Goal: Information Seeking & Learning: Learn about a topic

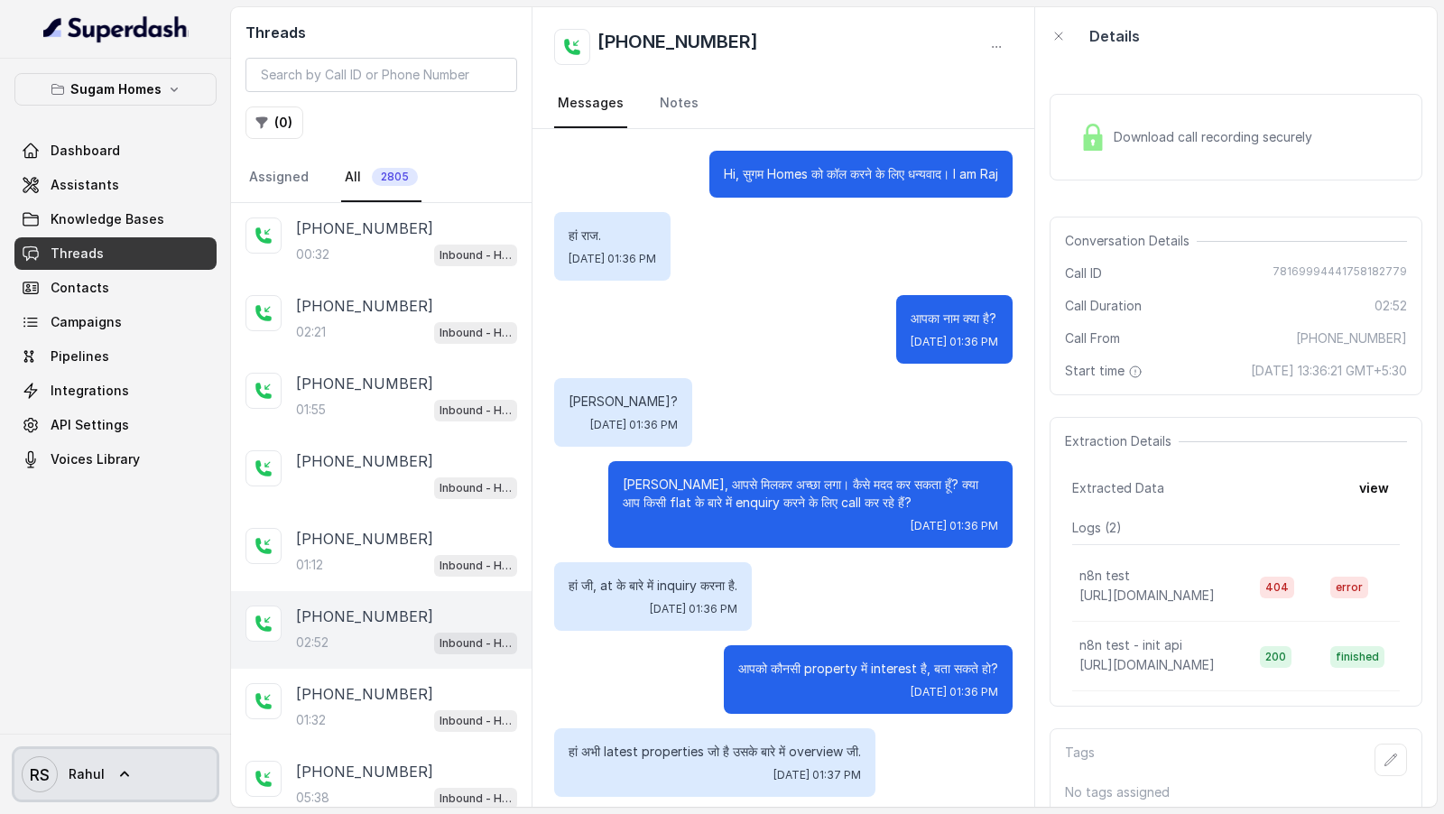
scroll to position [1655, 0]
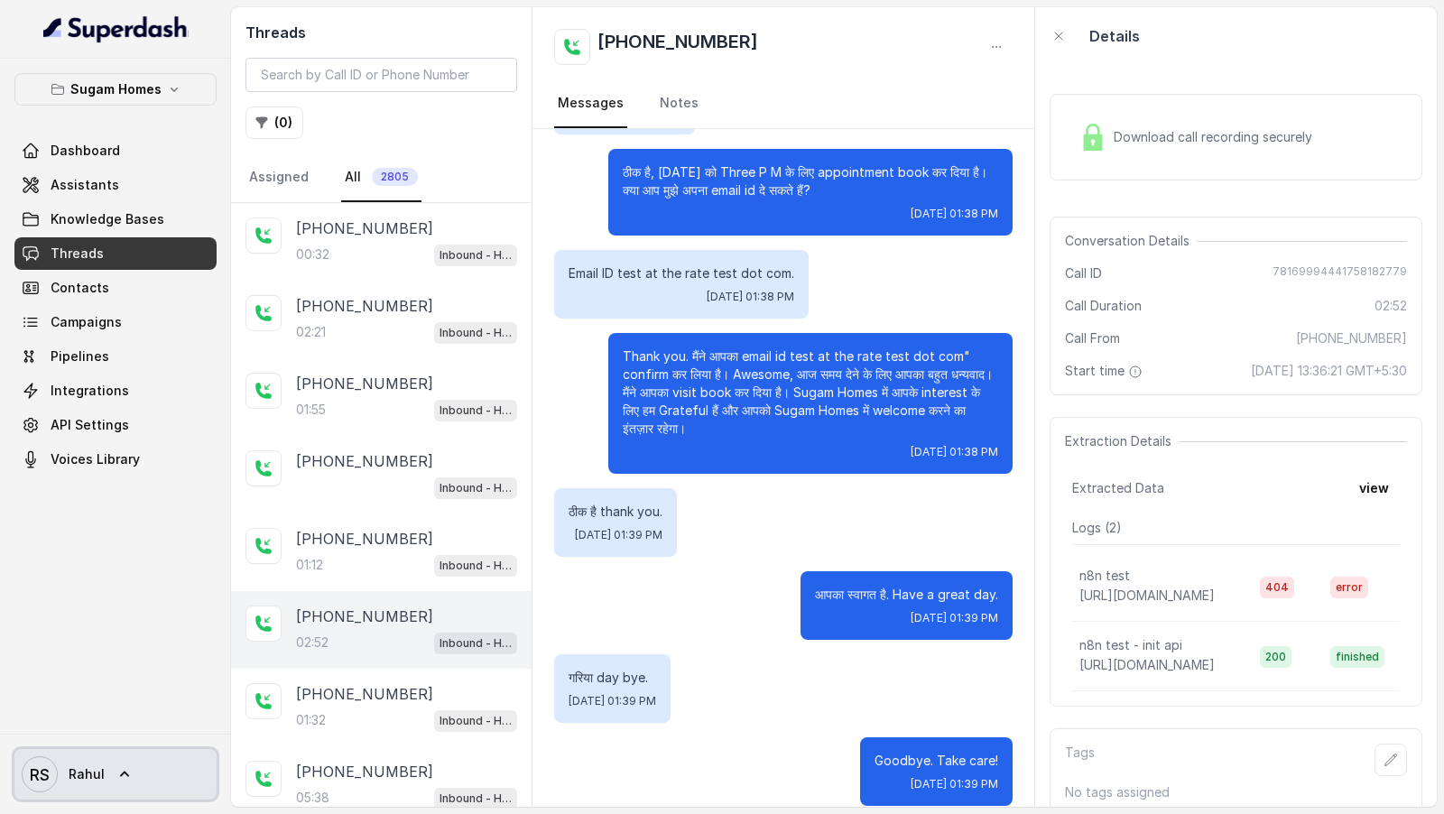
click at [80, 779] on span "Rahul" at bounding box center [87, 774] width 36 height 18
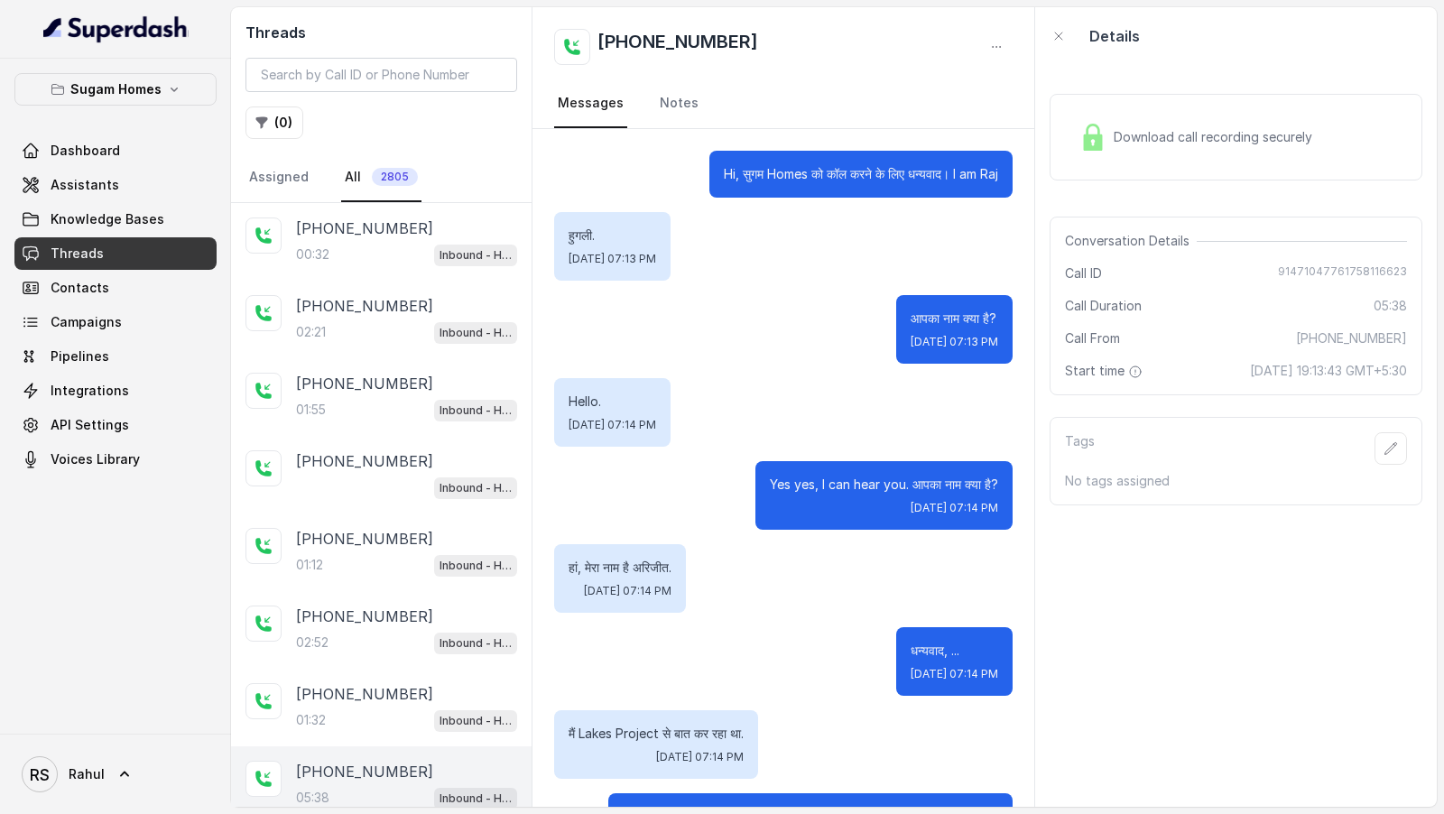
scroll to position [3630, 0]
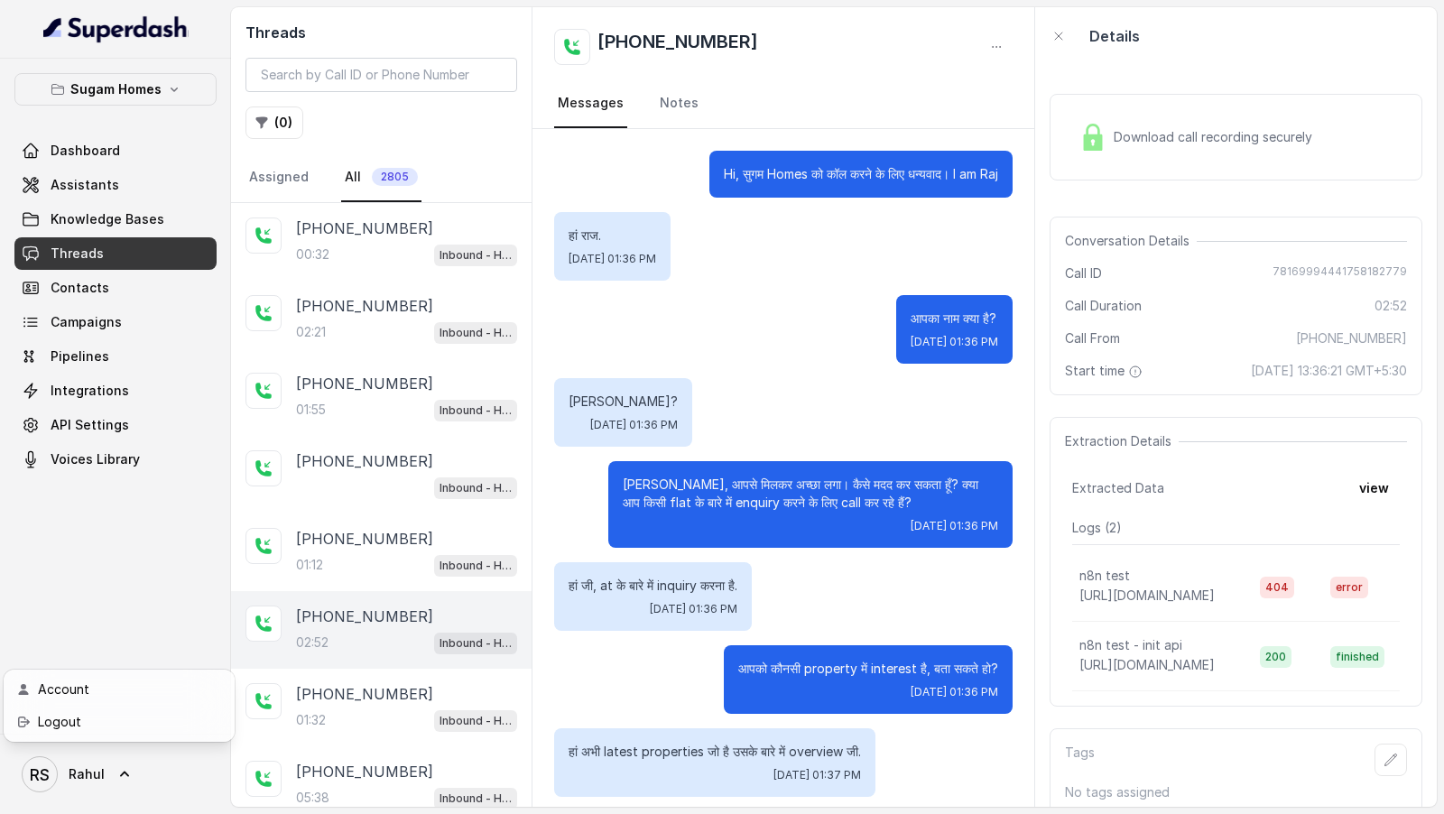
scroll to position [1655, 0]
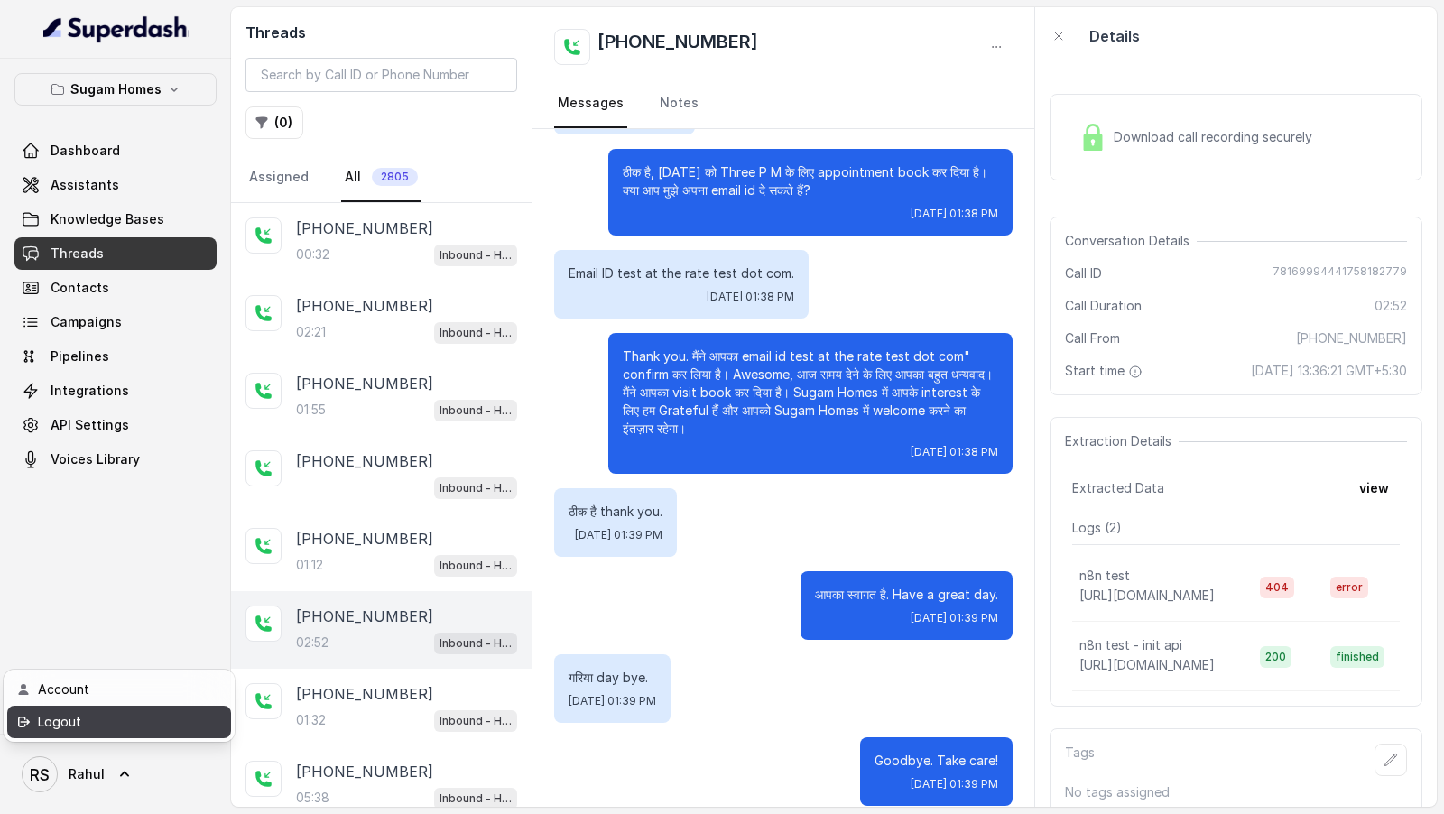
click at [161, 713] on div "Logout" at bounding box center [114, 722] width 153 height 22
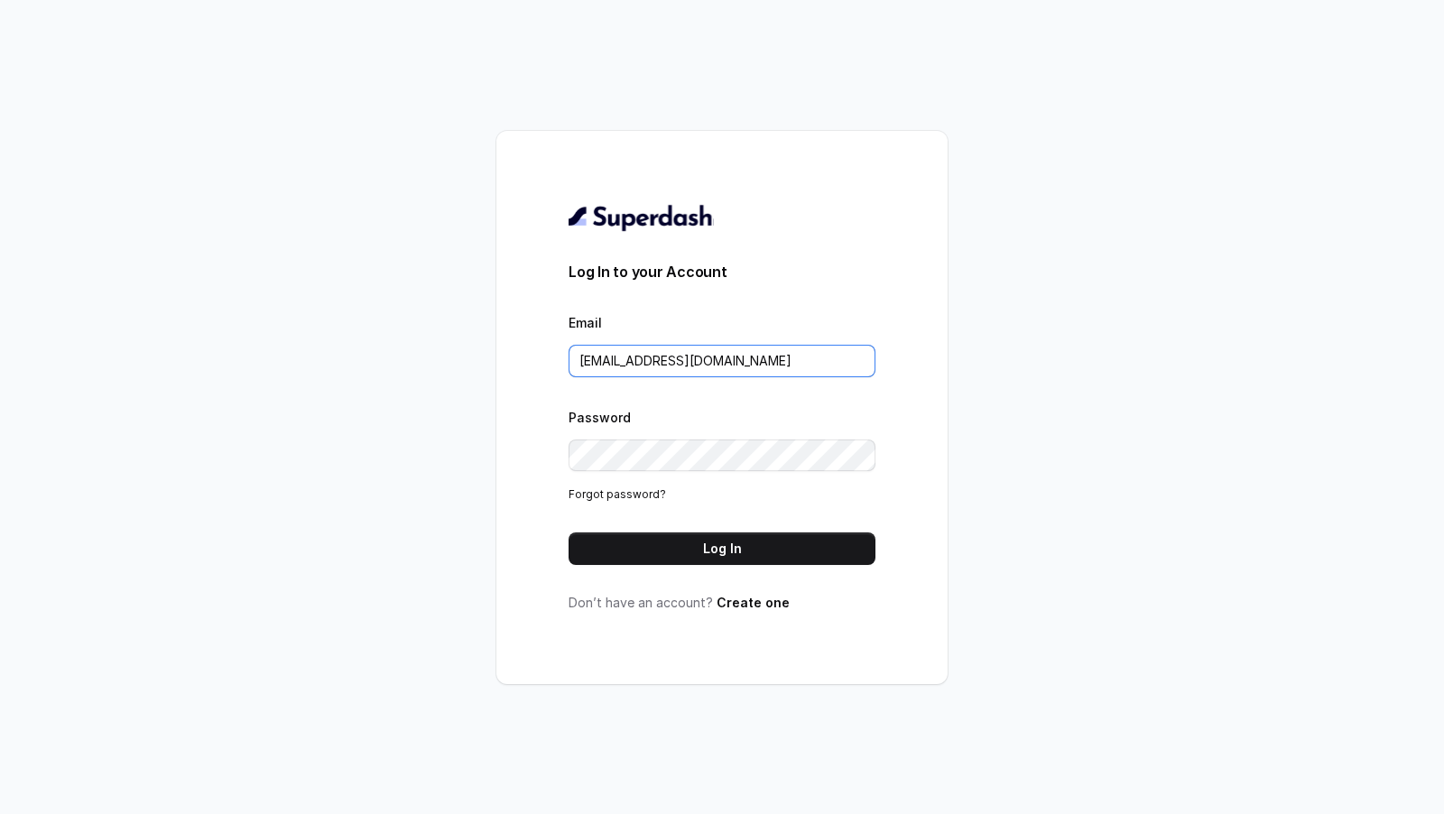
click at [642, 369] on input "[EMAIL_ADDRESS][DOMAIN_NAME]" at bounding box center [721, 361] width 307 height 32
click at [750, 540] on button "Log In" at bounding box center [721, 548] width 307 height 32
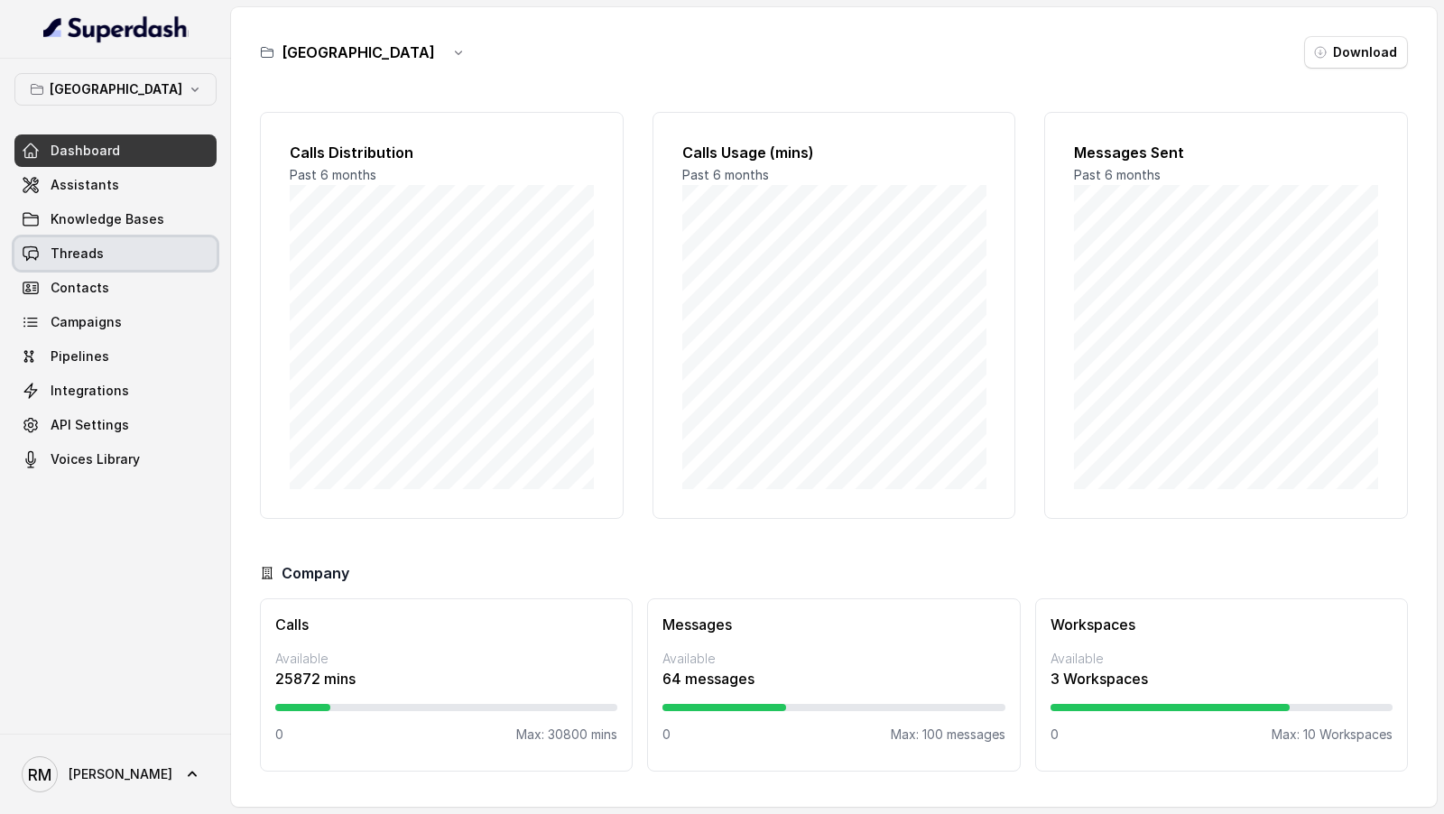
click at [148, 255] on link "Threads" at bounding box center [115, 253] width 202 height 32
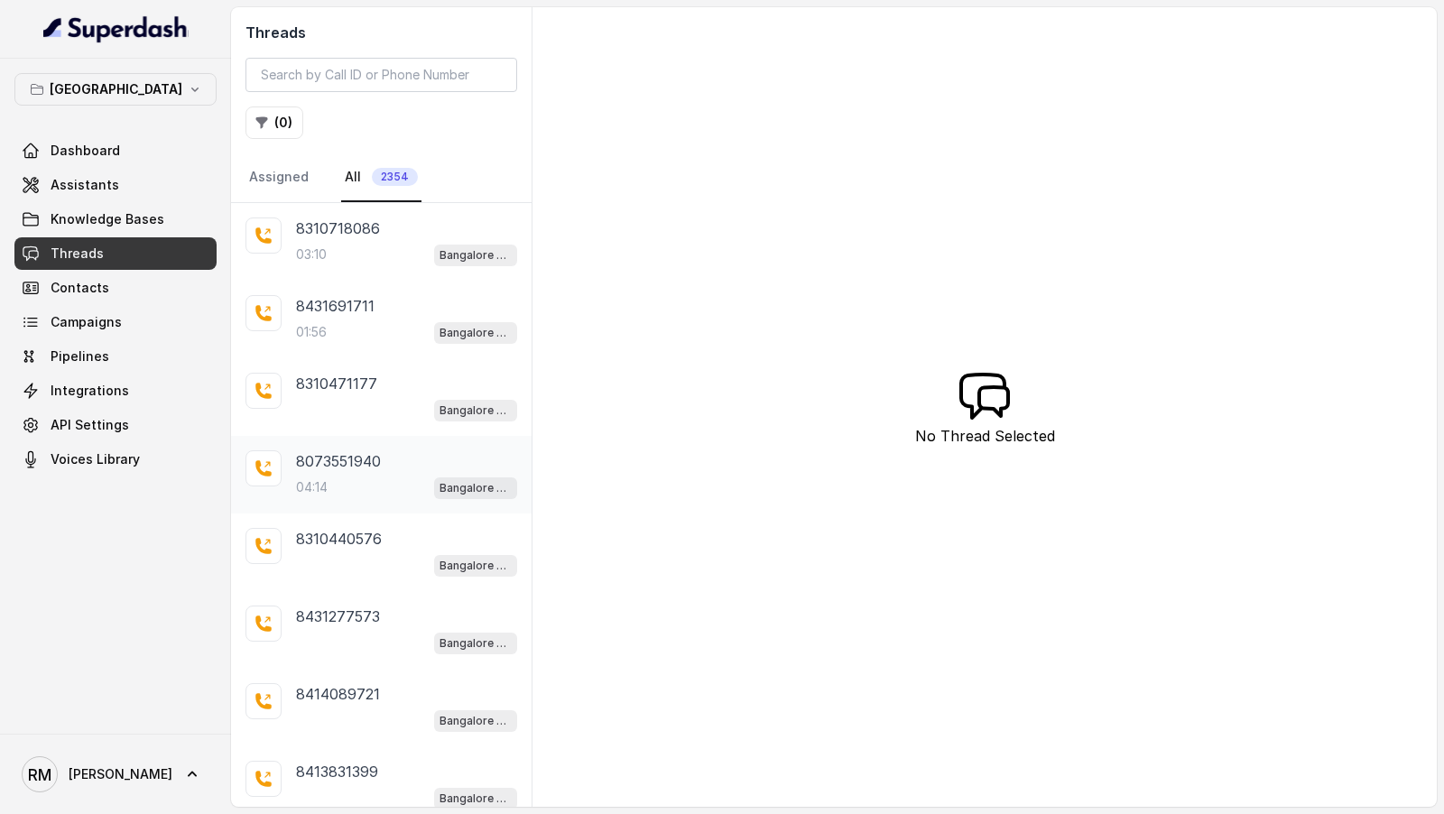
scroll to position [214, 0]
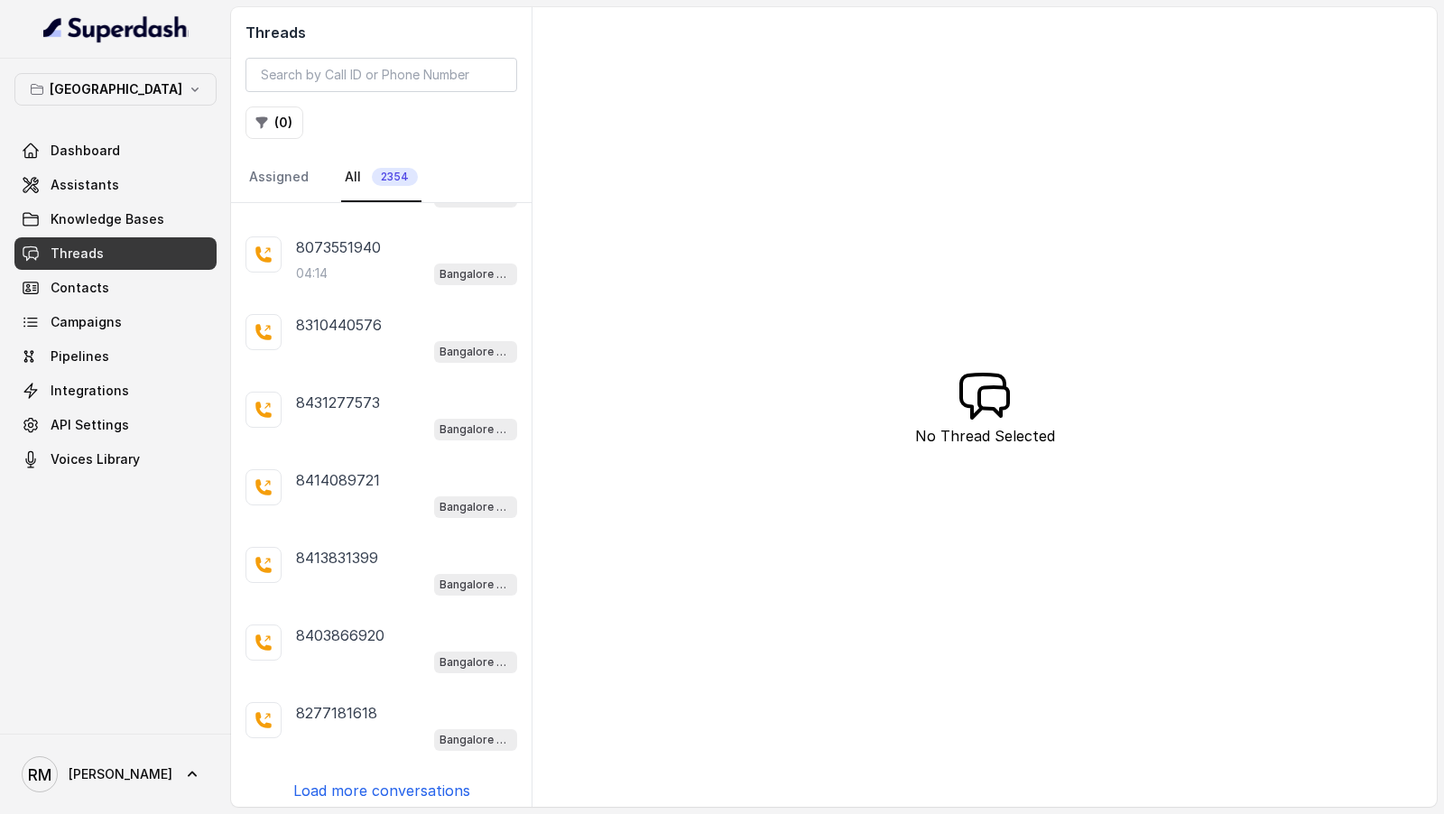
click at [420, 780] on p "Load more conversations" at bounding box center [381, 791] width 177 height 22
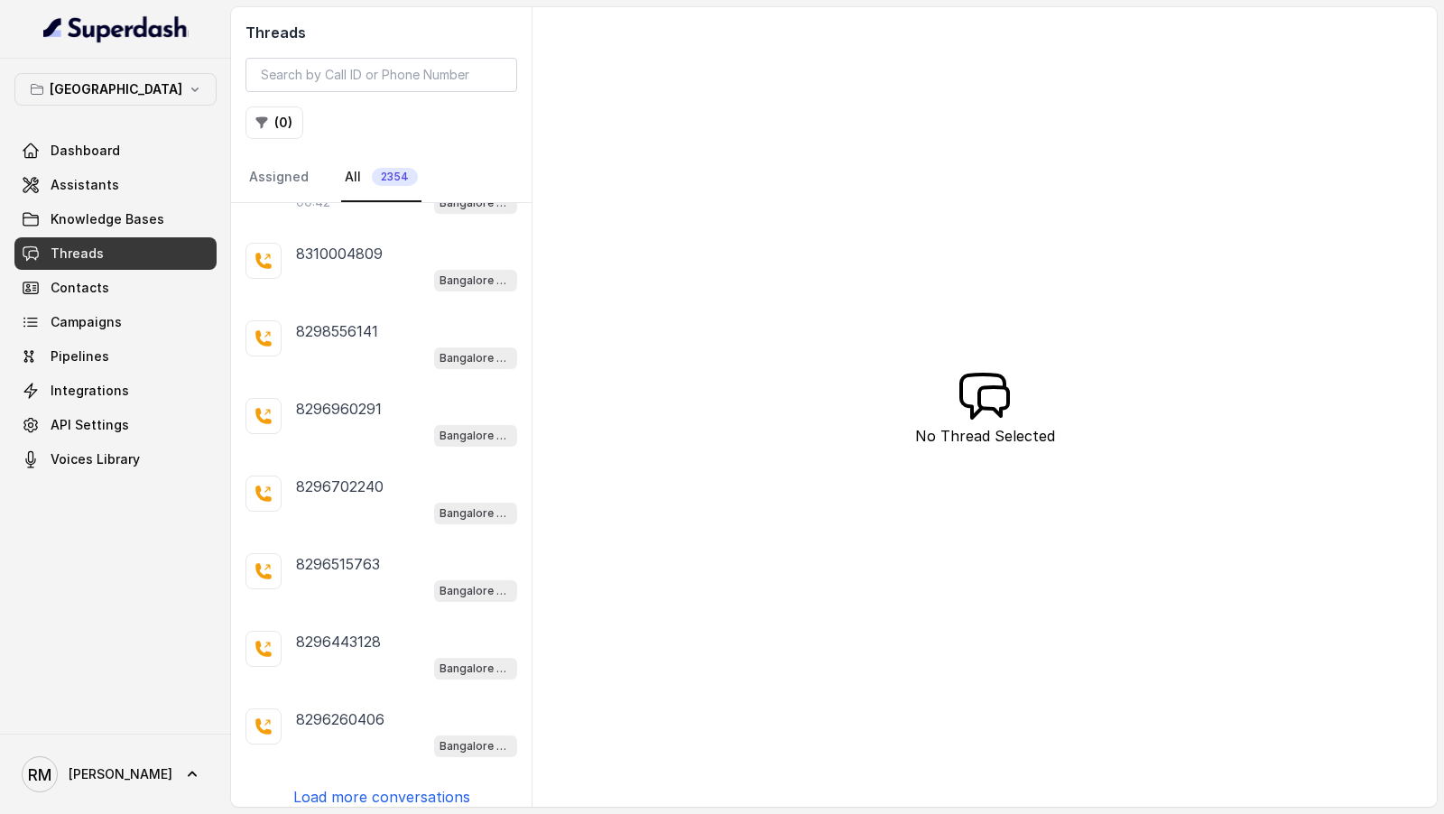
click at [406, 786] on p "Load more conversations" at bounding box center [381, 797] width 177 height 22
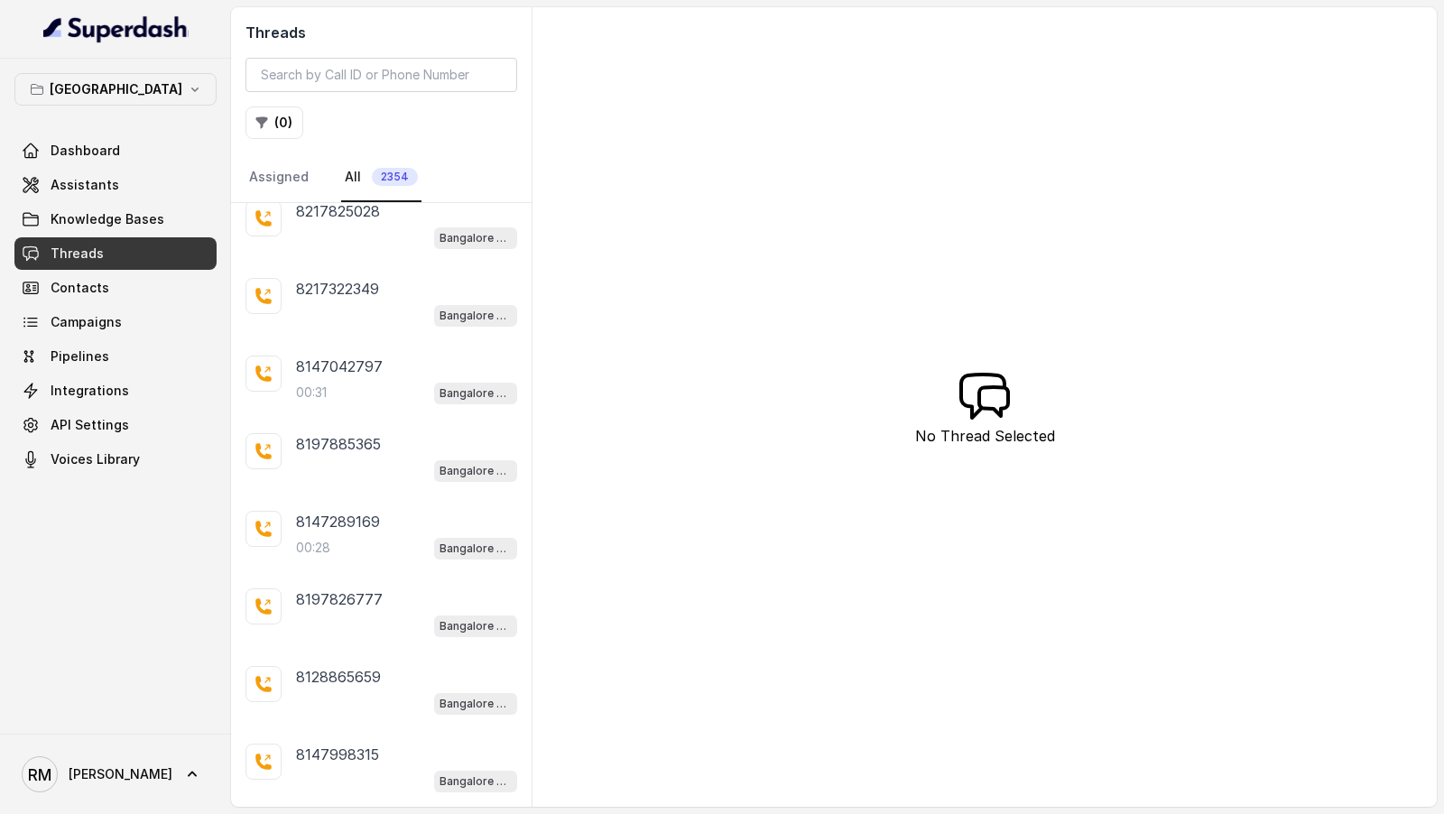
scroll to position [1753, 0]
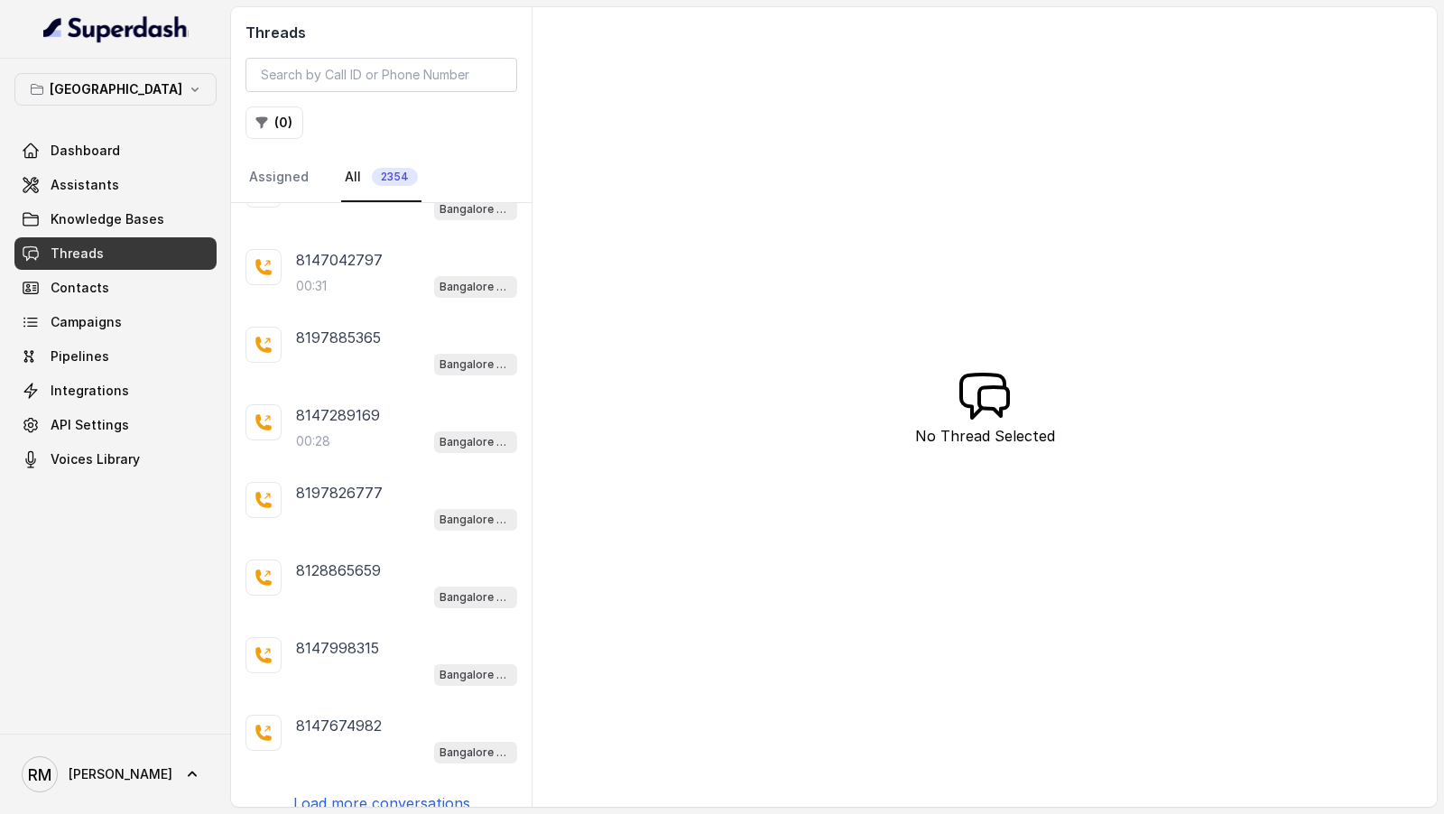
click at [411, 792] on p "Load more conversations" at bounding box center [381, 803] width 177 height 22
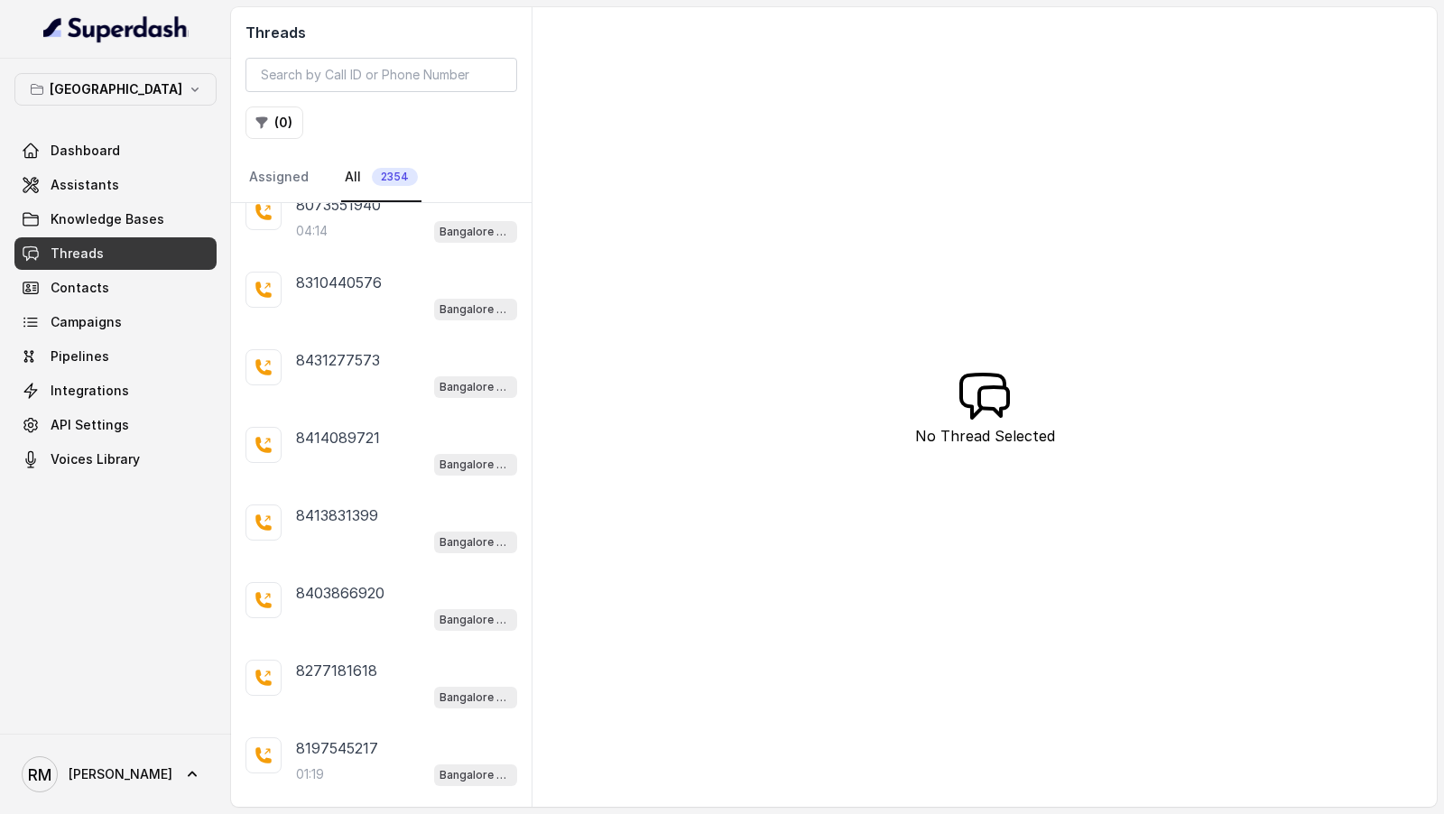
scroll to position [0, 0]
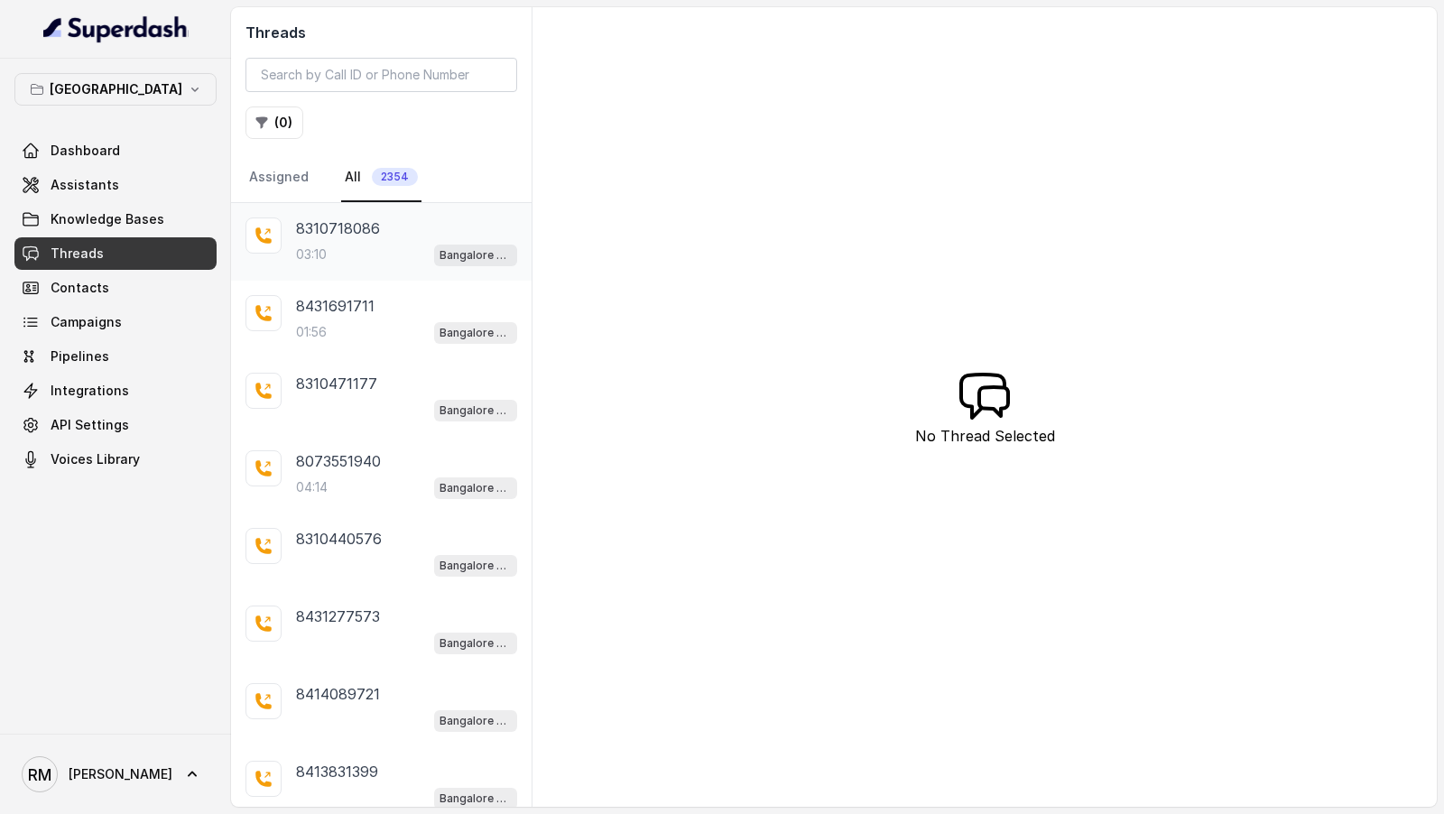
click at [396, 270] on div "8310718086 03:10 Bangalore Conviction HR Outbound Assistant" at bounding box center [381, 242] width 300 height 78
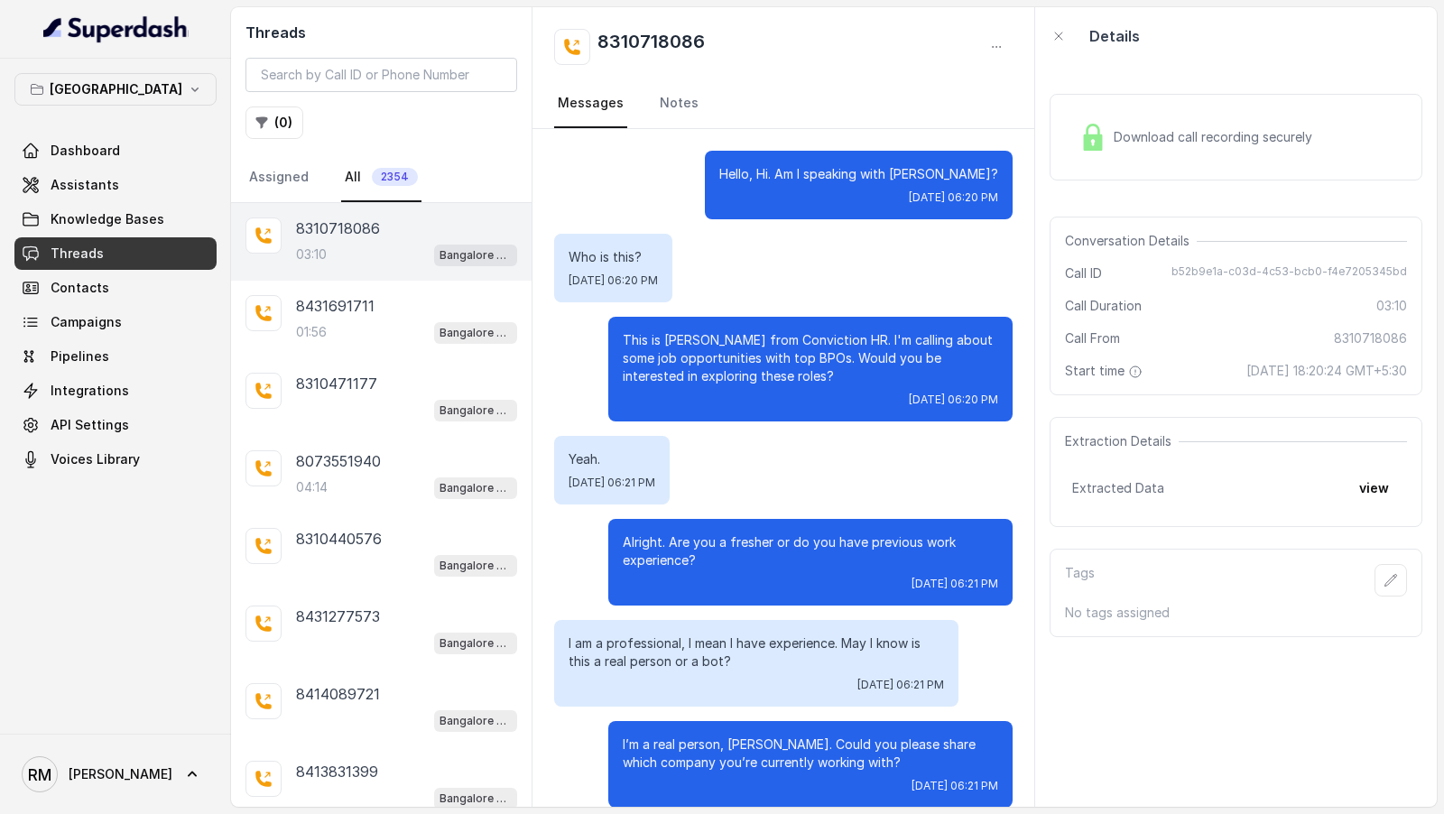
scroll to position [3024, 0]
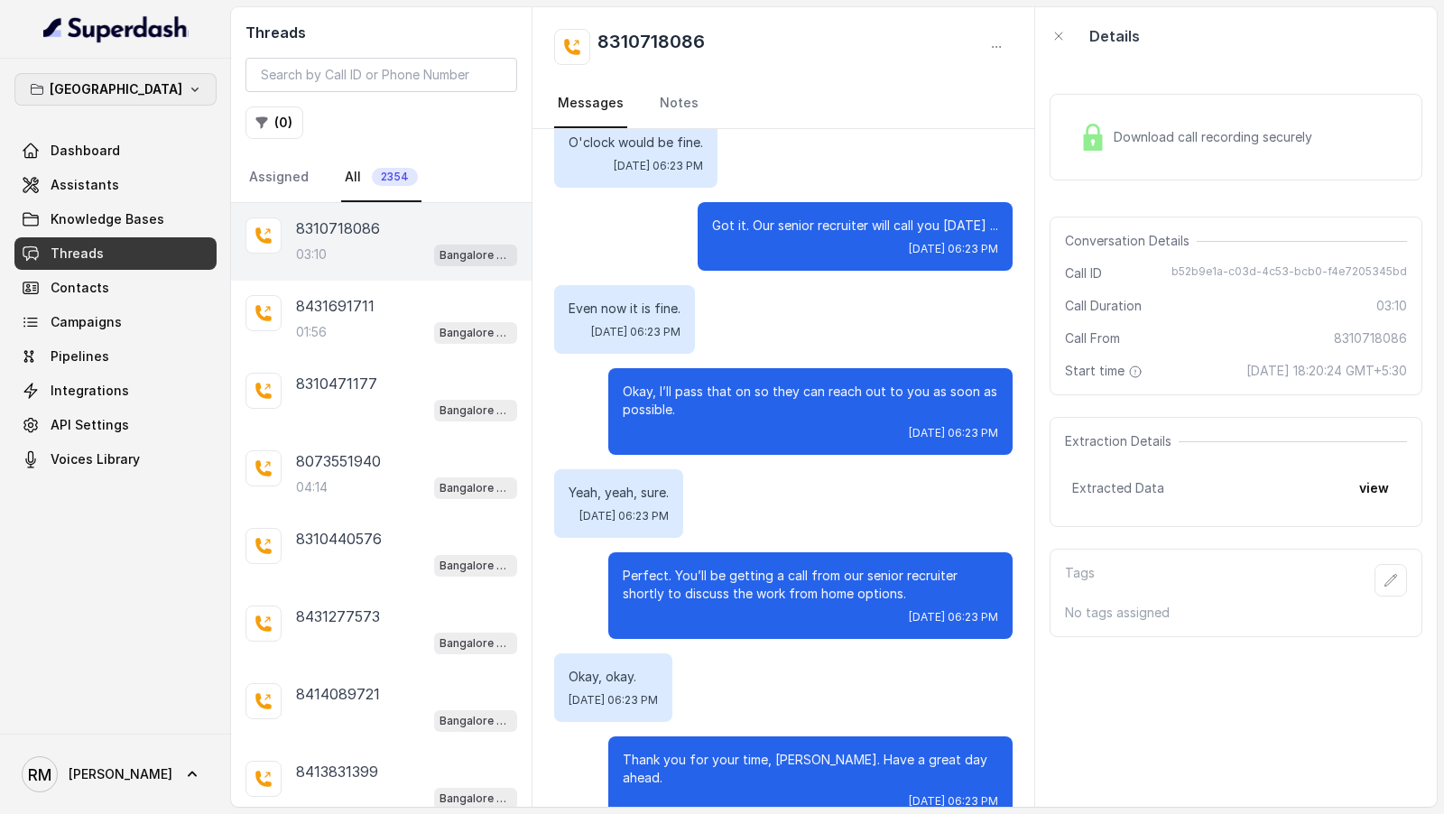
click at [148, 83] on button "Bangalore" at bounding box center [115, 89] width 202 height 32
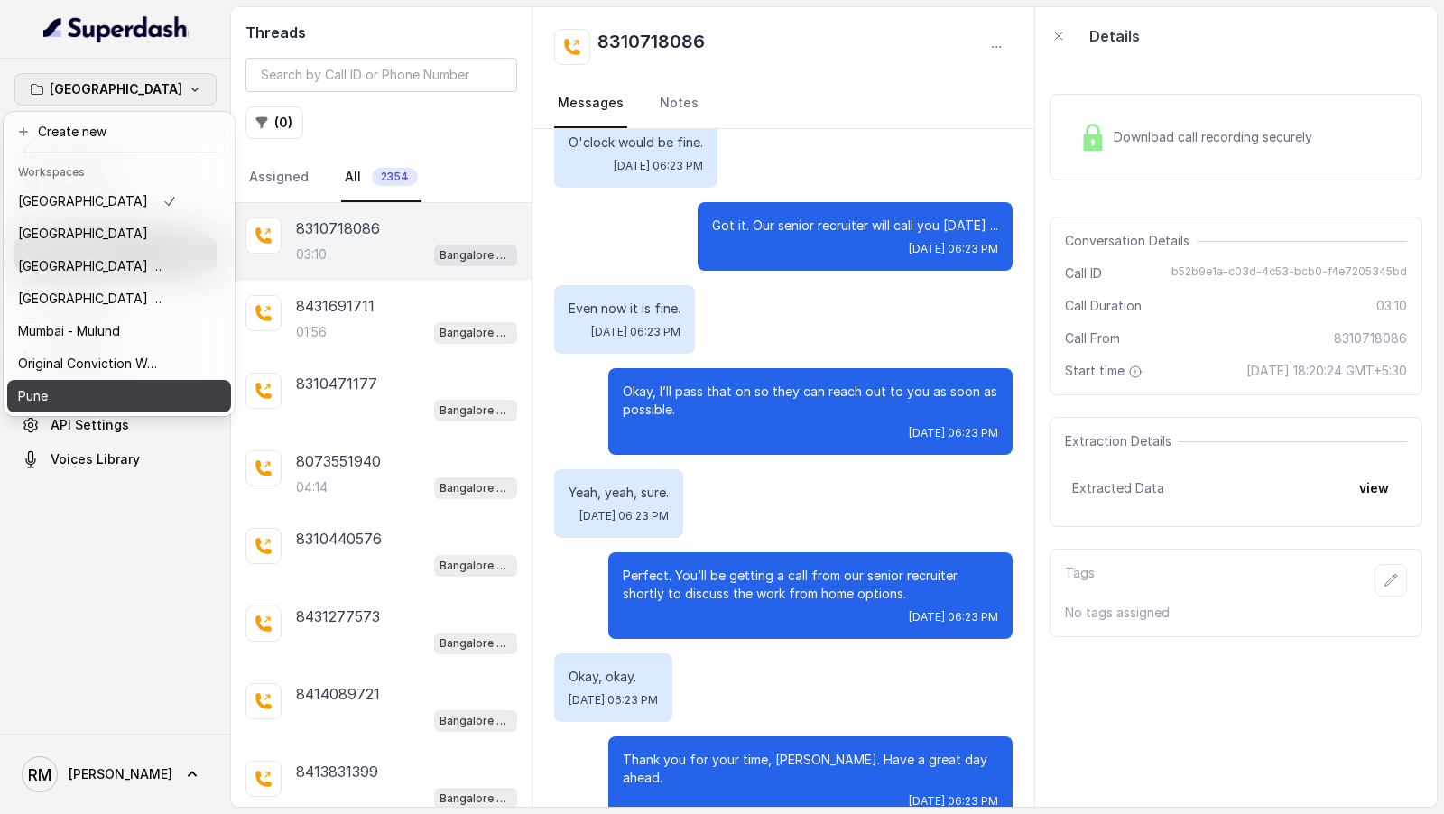
click at [130, 402] on div "Pune" at bounding box center [97, 396] width 159 height 22
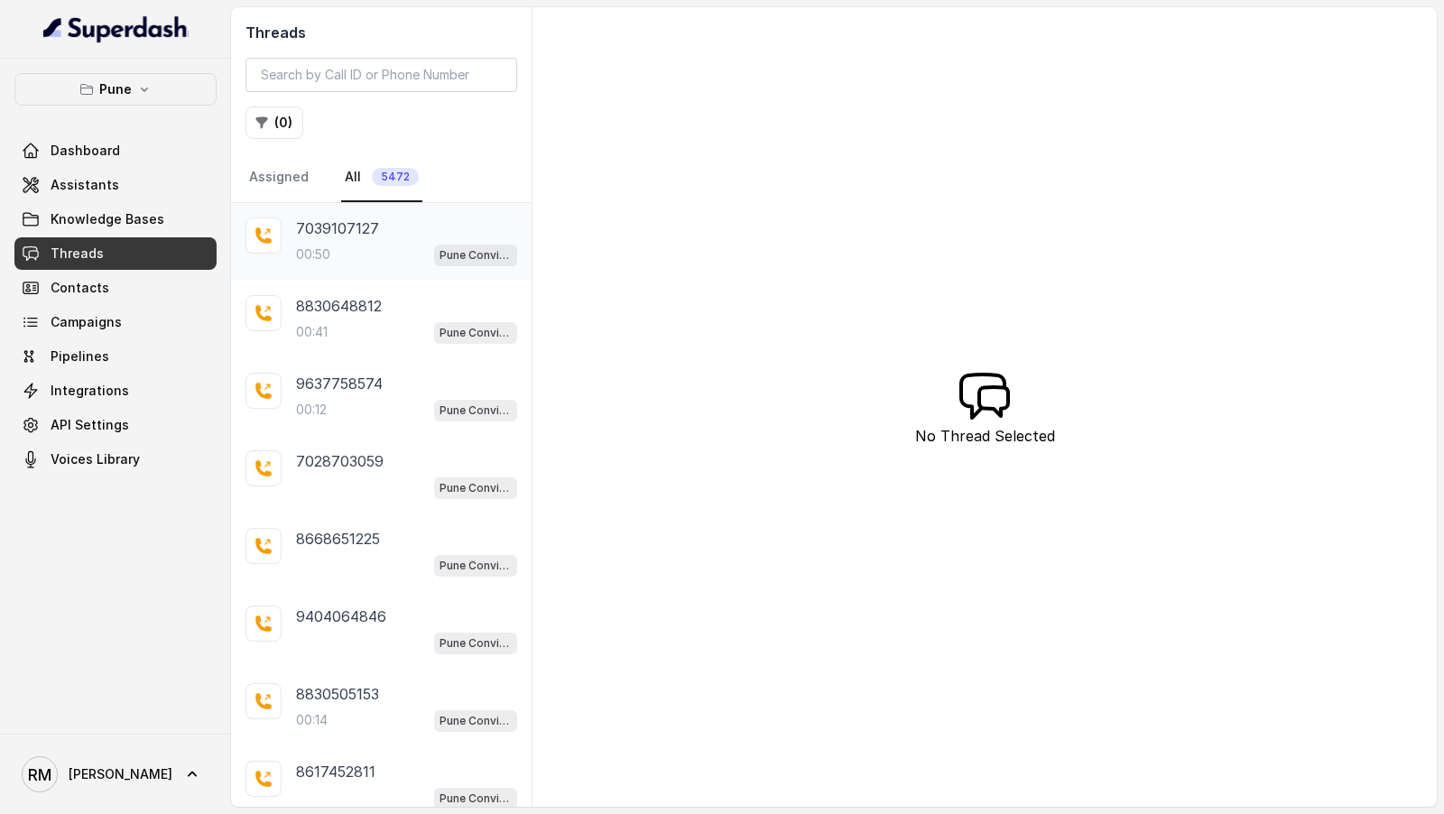
click at [329, 263] on div "7039107127 00:50 Pune Conviction HR Outbound Assistant" at bounding box center [381, 242] width 300 height 78
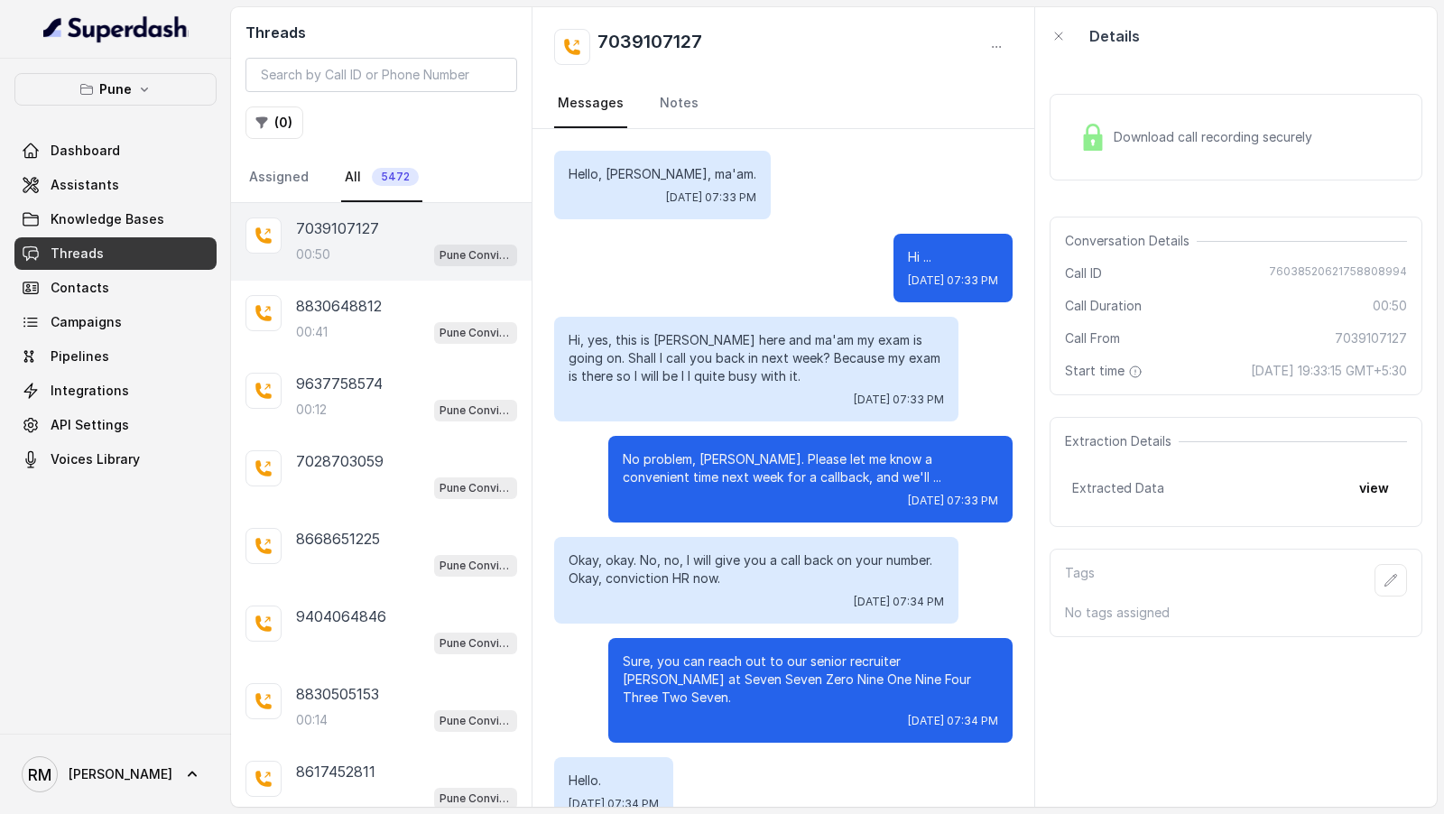
scroll to position [140, 0]
